Goal: Task Accomplishment & Management: Use online tool/utility

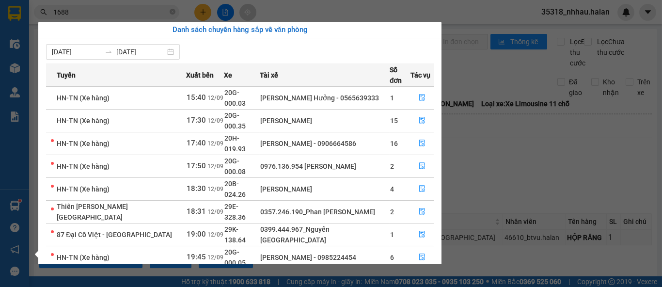
scroll to position [108, 0]
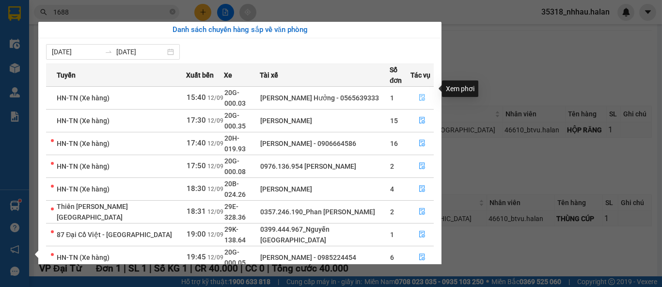
click at [420, 94] on icon "file-done" at bounding box center [422, 97] width 7 height 7
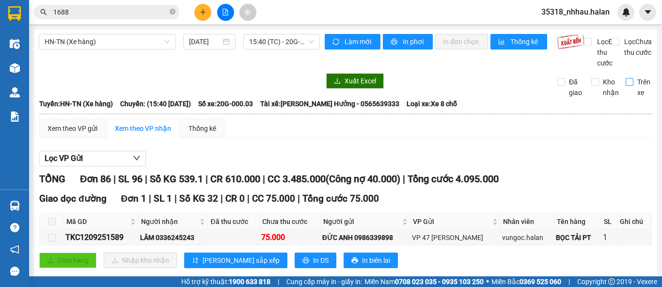
click at [625, 86] on input "Trên xe" at bounding box center [629, 82] width 8 height 8
checkbox input "true"
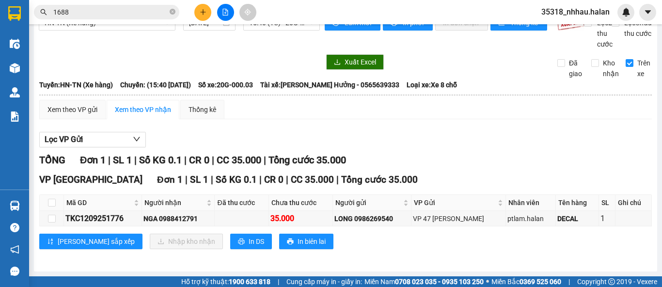
scroll to position [29, 0]
drag, startPoint x: 81, startPoint y: 218, endPoint x: 140, endPoint y: 218, distance: 58.6
click at [140, 218] on div "TKC1209251776" at bounding box center [102, 218] width 75 height 12
click at [173, 13] on icon "close-circle" at bounding box center [173, 12] width 6 height 6
click at [158, 12] on input "text" at bounding box center [110, 12] width 114 height 11
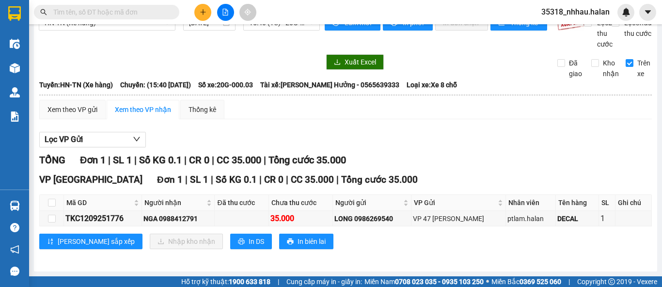
click at [146, 14] on input "text" at bounding box center [110, 12] width 114 height 11
drag, startPoint x: 78, startPoint y: 217, endPoint x: 127, endPoint y: 221, distance: 49.2
click at [127, 221] on div "TKC1209251776" at bounding box center [102, 218] width 75 height 12
copy div "1209251776"
click at [120, 13] on input "text" at bounding box center [110, 12] width 114 height 11
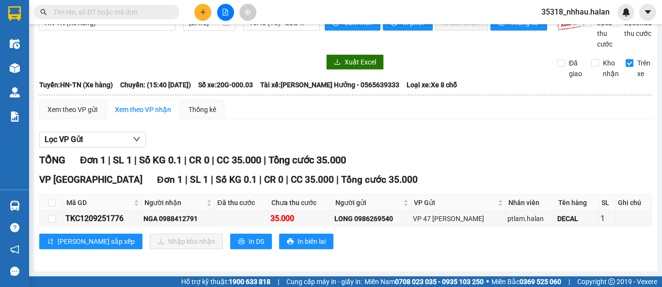
paste input "1209251776"
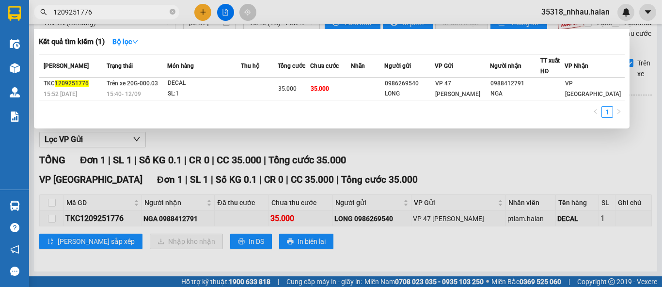
type input "1209251776"
click at [420, 144] on div at bounding box center [331, 143] width 662 height 287
